Goal: Obtain resource: Download file/media

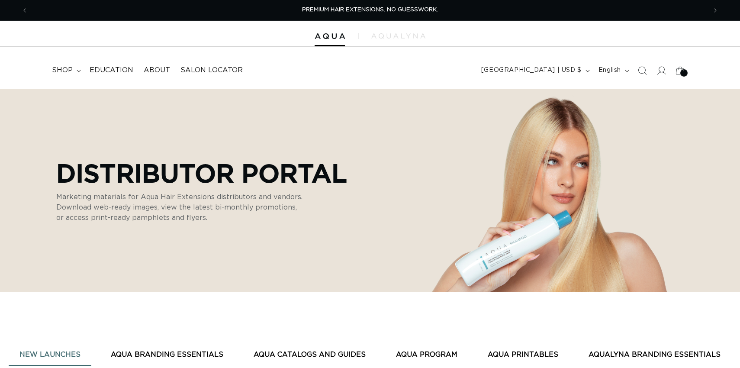
click at [119, 66] on span "Education" at bounding box center [112, 70] width 44 height 9
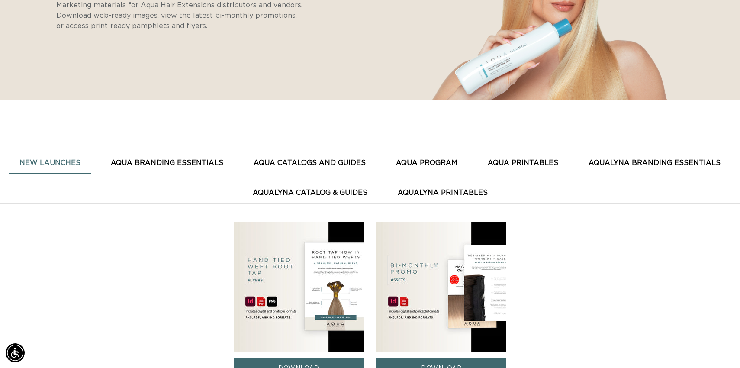
scroll to position [0, 1357]
click at [160, 162] on button "AQUA BRANDING ESSENTIALS" at bounding box center [167, 162] width 134 height 21
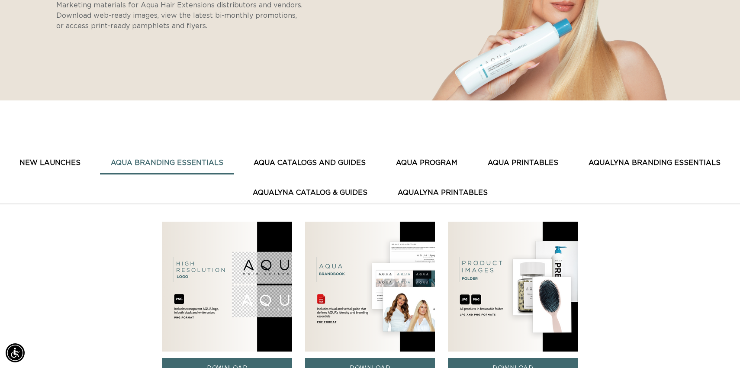
scroll to position [0, 0]
click at [285, 161] on button "AQUA CATALOGS AND GUIDES" at bounding box center [310, 162] width 134 height 21
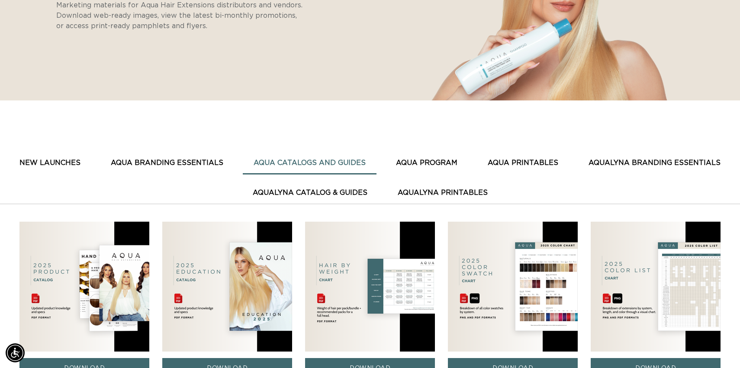
scroll to position [0, 679]
click at [438, 159] on button "AQUA PROGRAM" at bounding box center [426, 162] width 83 height 21
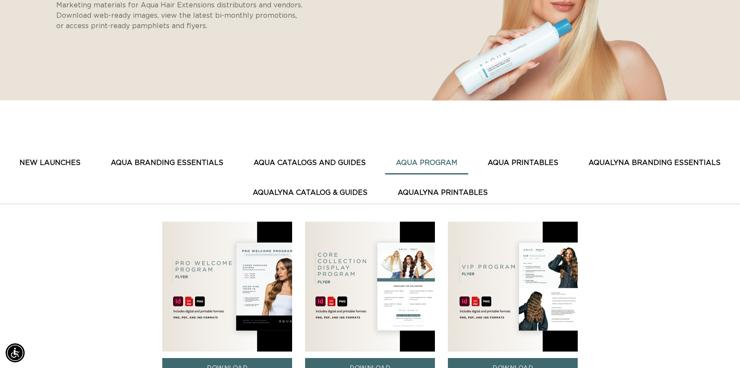
scroll to position [196, 0]
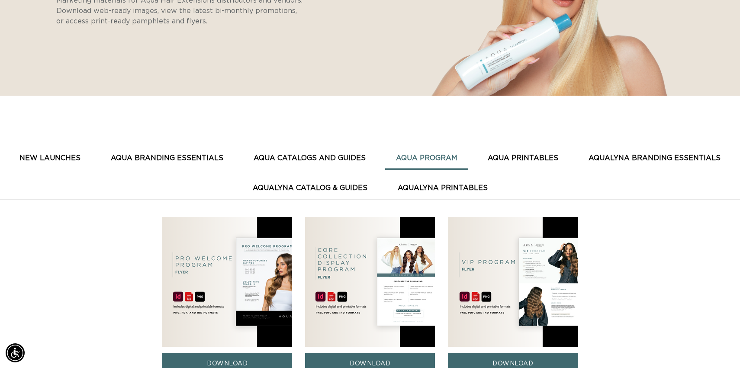
click at [206, 235] on img at bounding box center [227, 282] width 130 height 130
click at [206, 236] on img at bounding box center [227, 282] width 130 height 130
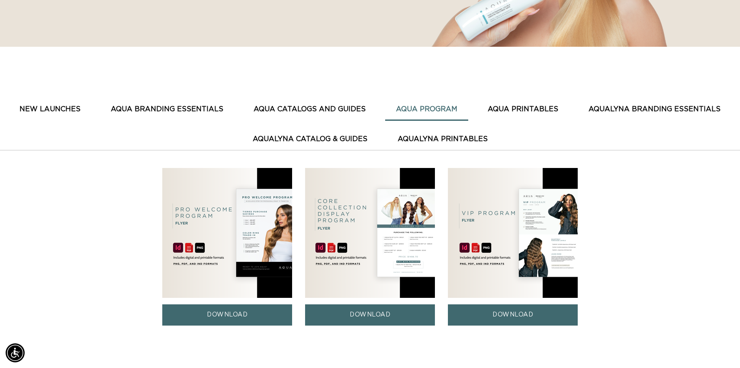
scroll to position [270, 0]
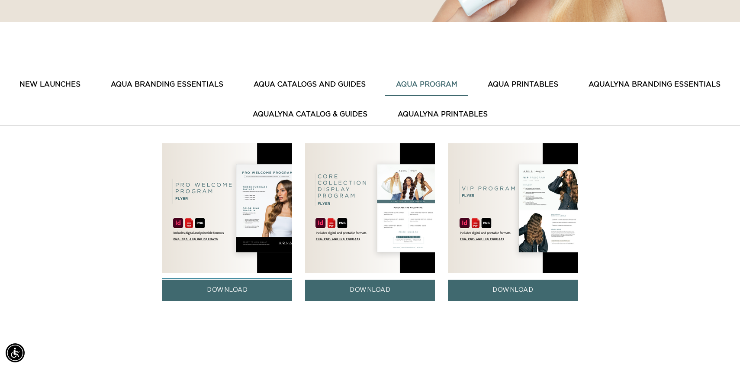
click at [224, 294] on link "DOWNLOAD" at bounding box center [227, 290] width 130 height 21
click at [496, 291] on link "DOWNLOAD" at bounding box center [513, 290] width 130 height 21
click at [352, 157] on img at bounding box center [370, 208] width 130 height 130
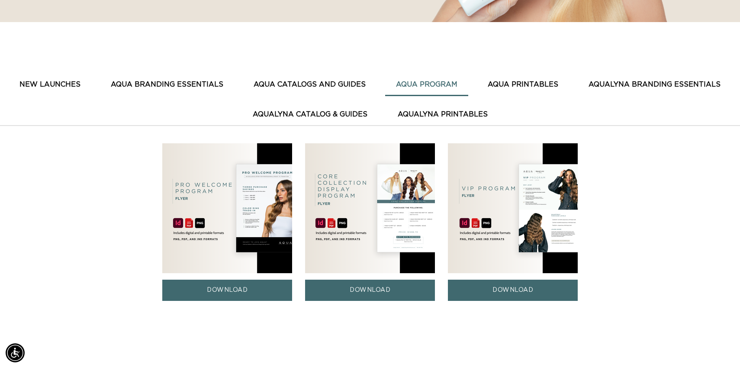
scroll to position [0, 0]
click at [352, 157] on img at bounding box center [370, 208] width 130 height 130
click at [340, 293] on link "DOWNLOAD" at bounding box center [370, 290] width 130 height 21
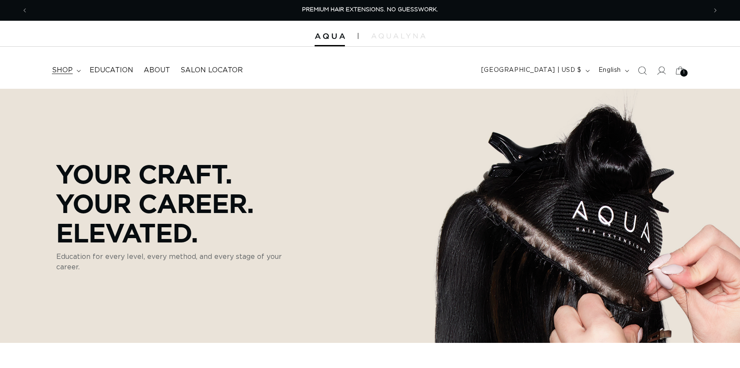
click at [64, 74] on span "shop" at bounding box center [62, 70] width 21 height 9
